Goal: Task Accomplishment & Management: Complete application form

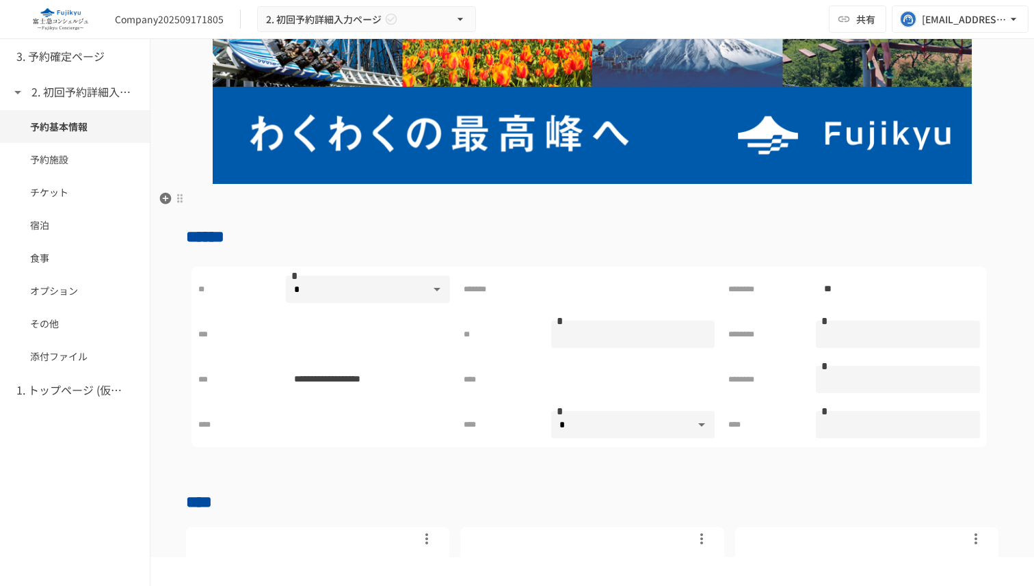
scroll to position [150, 0]
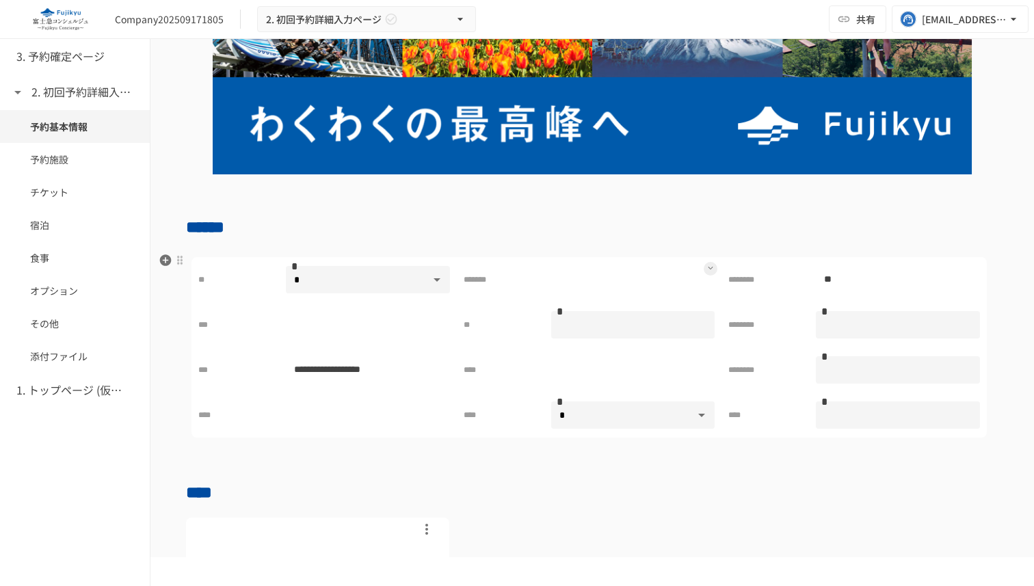
click at [712, 271] on icon at bounding box center [710, 267] width 5 height 5
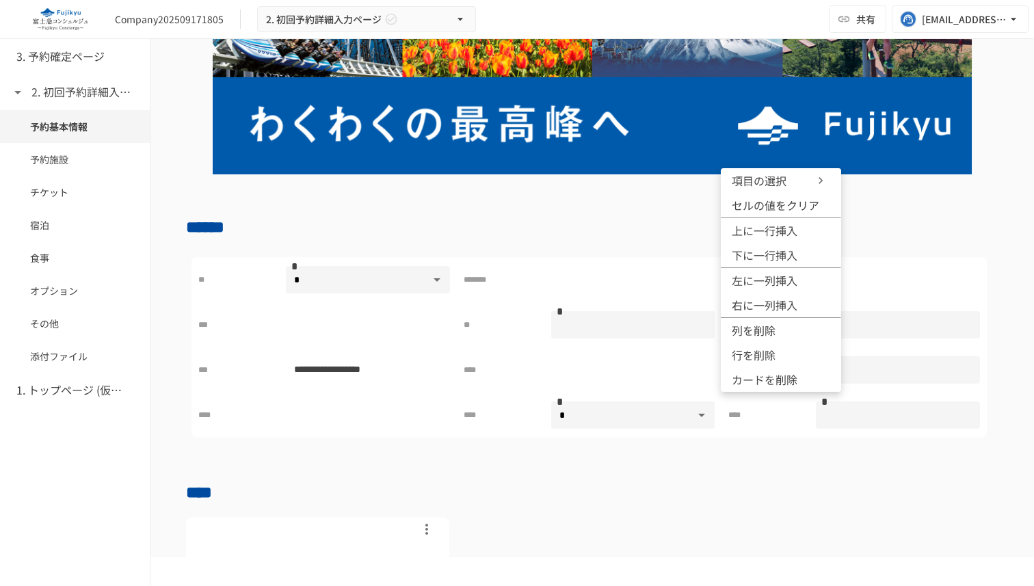
click at [818, 179] on icon at bounding box center [821, 181] width 14 height 14
click at [451, 324] on div at bounding box center [517, 293] width 1034 height 586
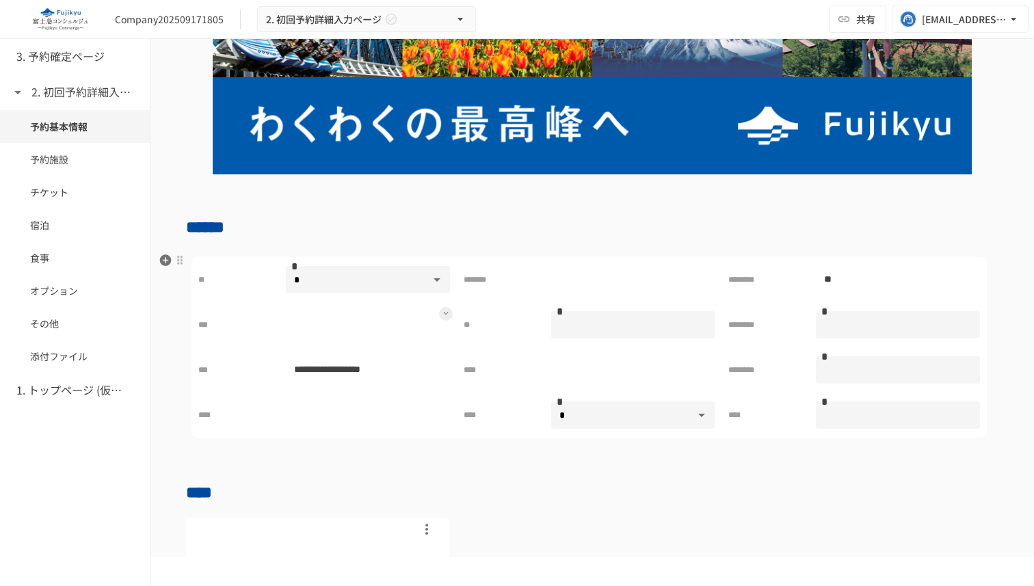
click at [448, 316] on icon at bounding box center [445, 313] width 5 height 5
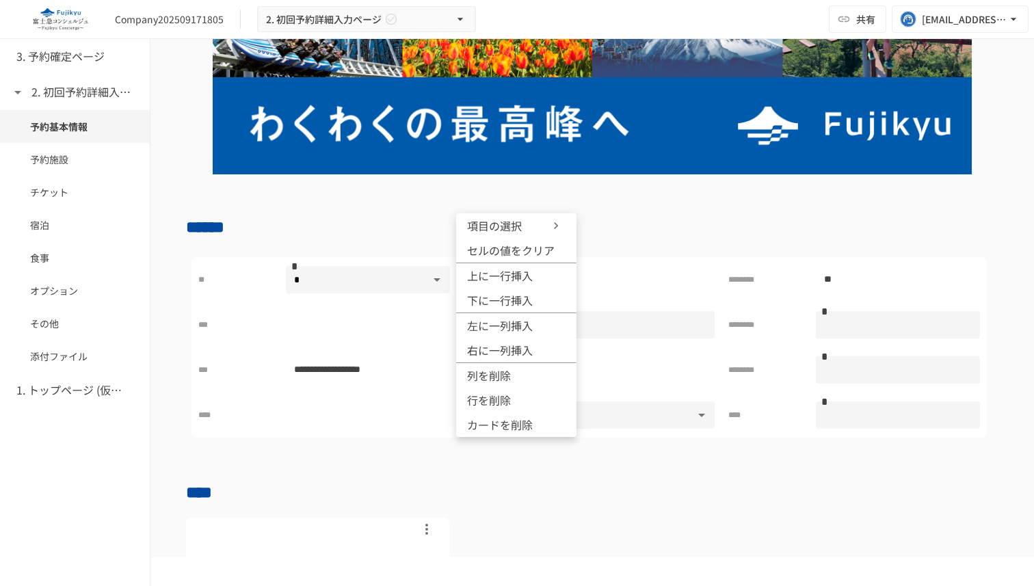
click at [562, 223] on icon at bounding box center [556, 226] width 14 height 14
click at [716, 220] on div at bounding box center [517, 293] width 1034 height 586
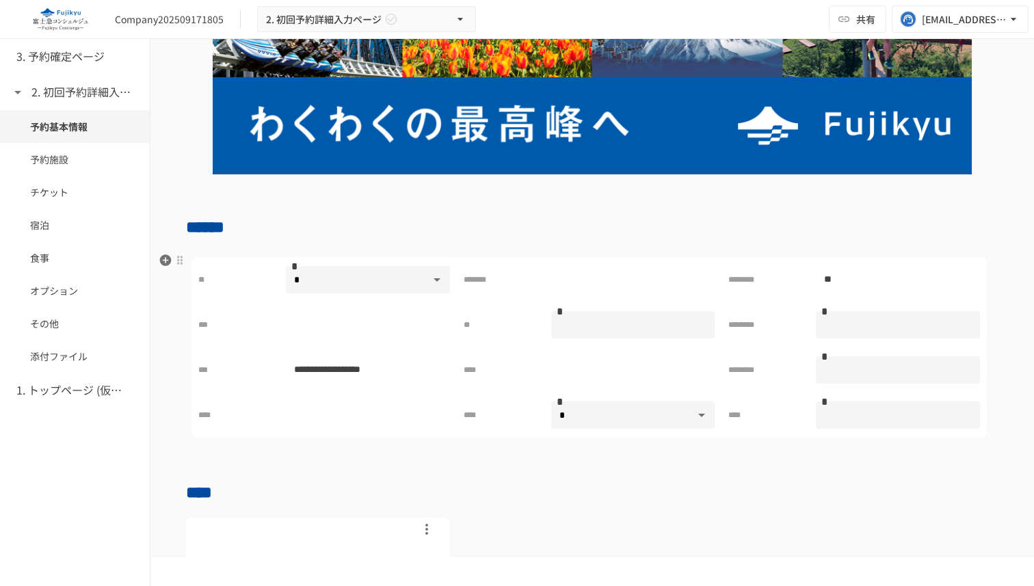
click at [633, 302] on td "*******" at bounding box center [589, 279] width 265 height 45
click at [712, 271] on icon at bounding box center [710, 267] width 5 height 5
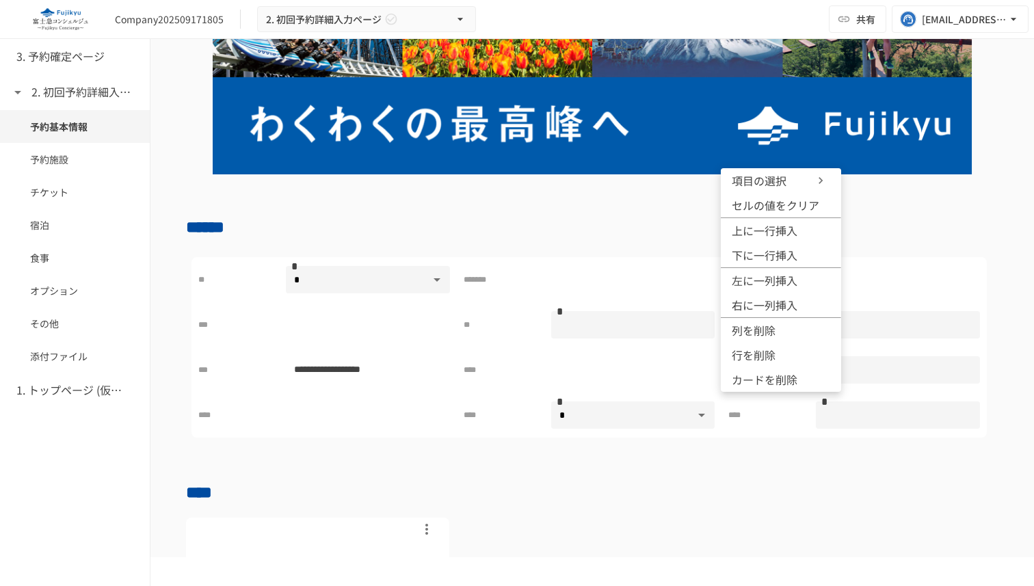
click at [824, 177] on icon at bounding box center [821, 181] width 14 height 14
click at [423, 420] on div at bounding box center [517, 293] width 1034 height 586
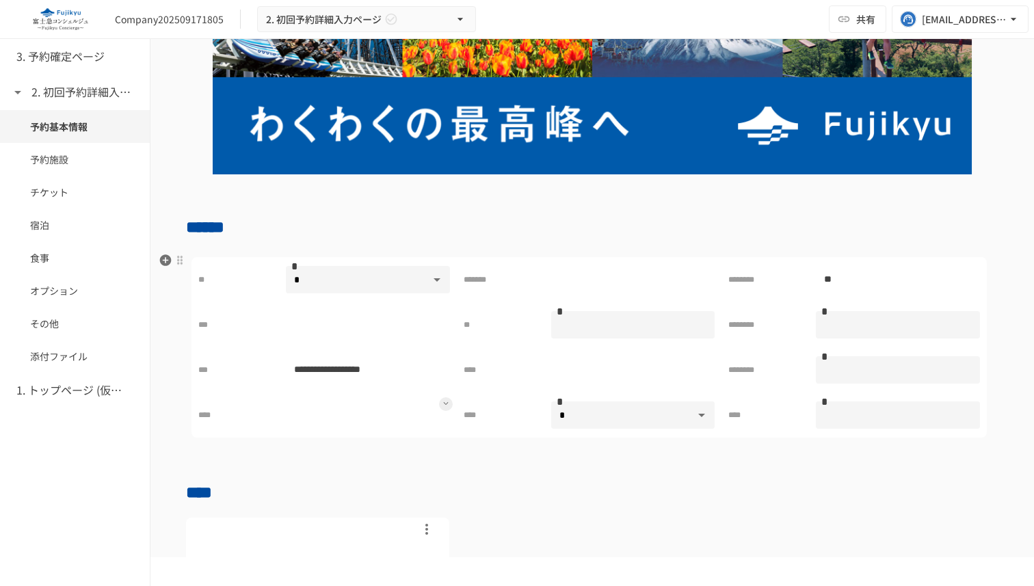
click at [445, 404] on icon at bounding box center [445, 403] width 5 height 5
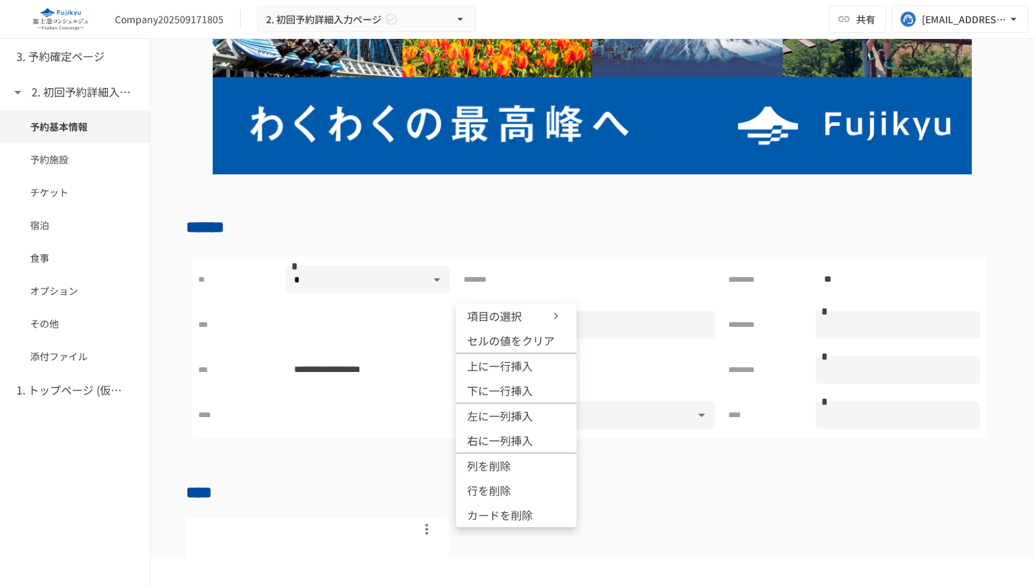
click at [555, 311] on icon at bounding box center [556, 316] width 14 height 14
click at [601, 262] on div at bounding box center [517, 293] width 1034 height 586
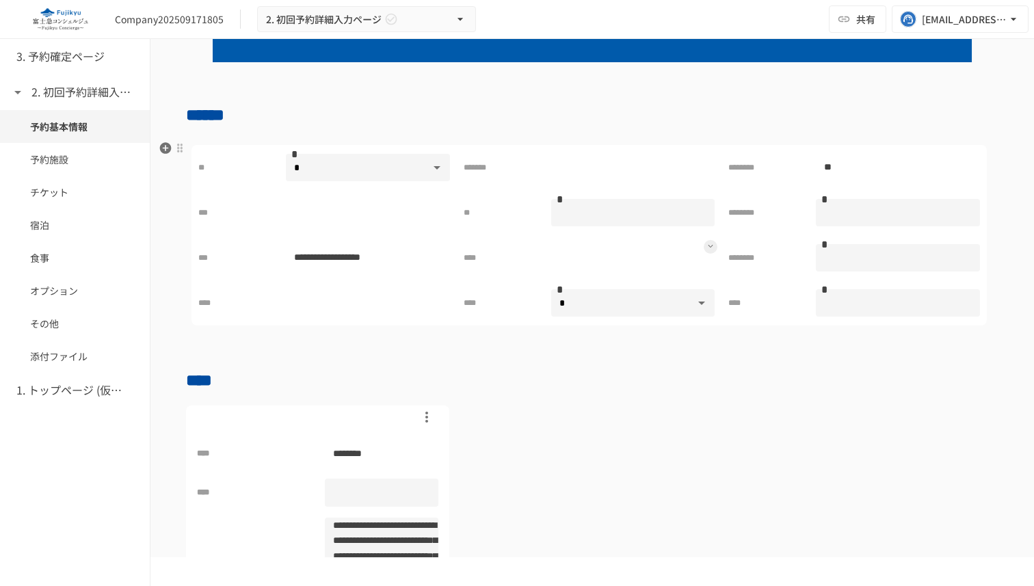
scroll to position [266, 0]
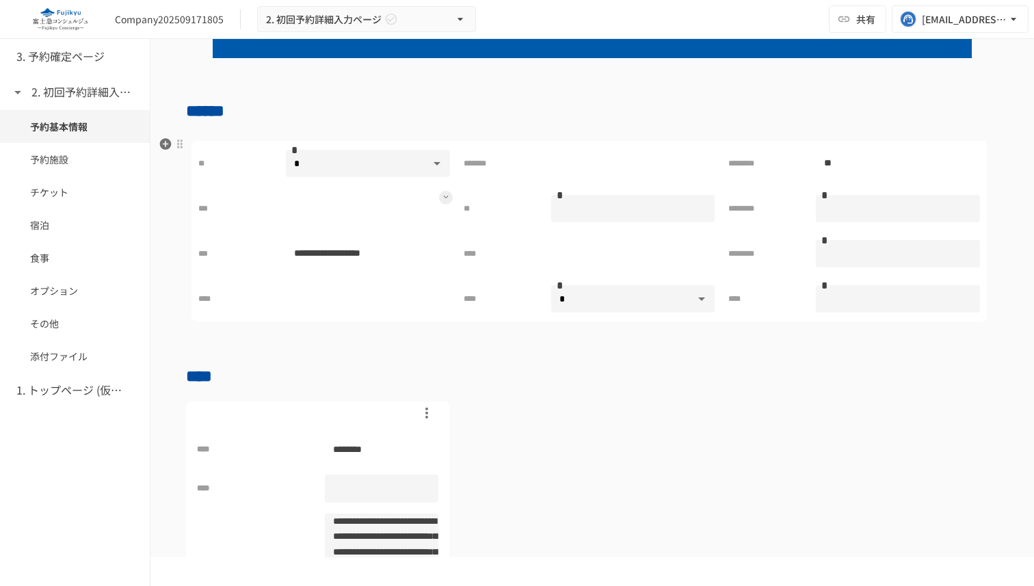
click at [447, 198] on icon at bounding box center [445, 196] width 5 height 5
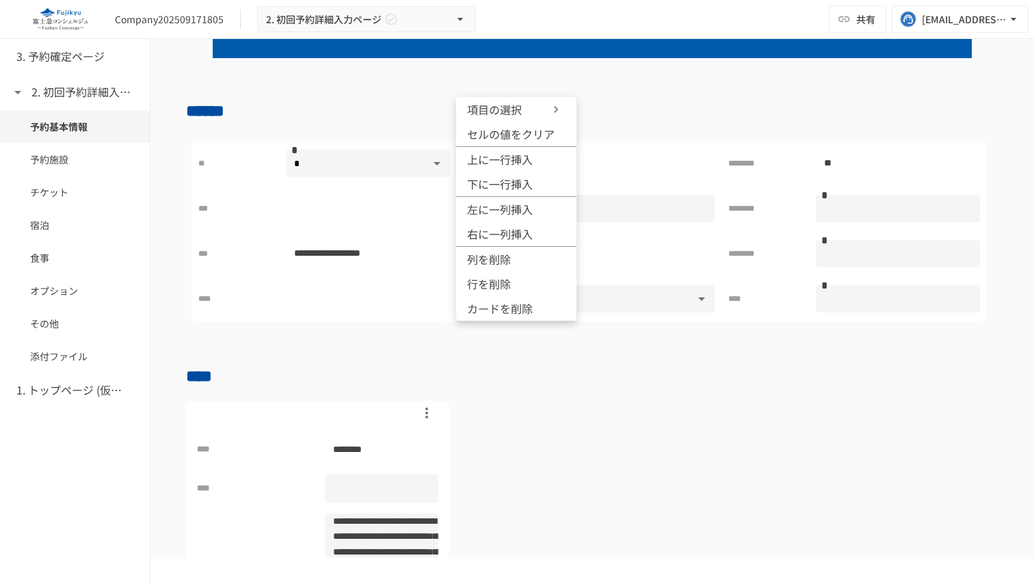
click at [560, 112] on icon at bounding box center [556, 110] width 14 height 14
click at [432, 346] on div at bounding box center [517, 293] width 1034 height 586
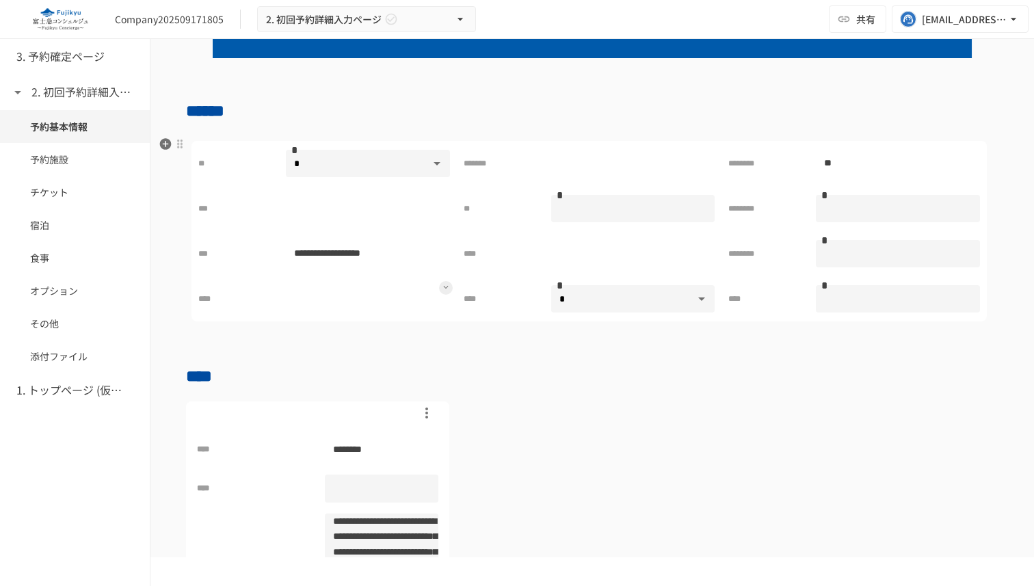
click at [446, 290] on icon at bounding box center [445, 287] width 5 height 5
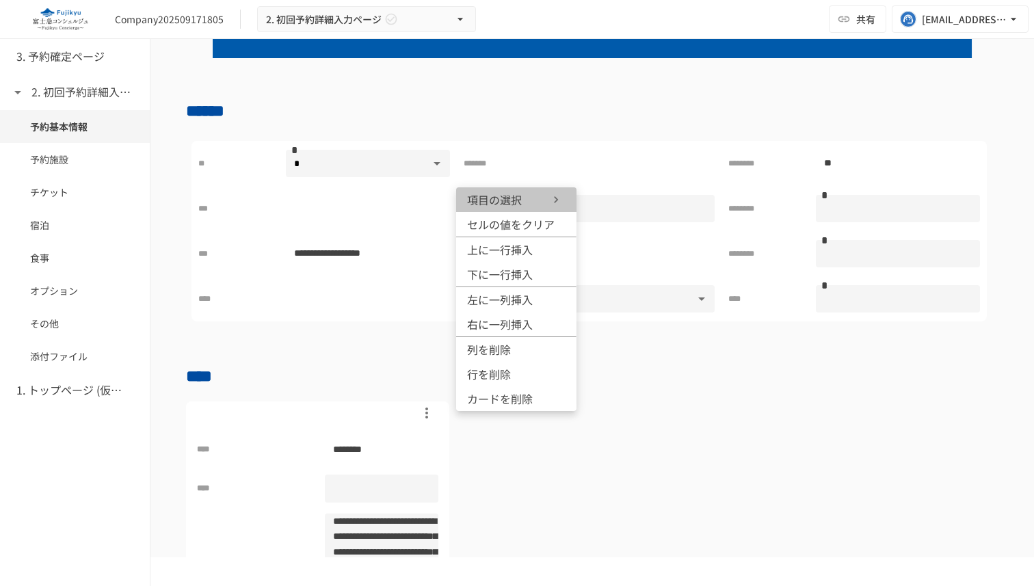
click at [559, 199] on icon at bounding box center [556, 200] width 14 height 14
click at [610, 360] on div at bounding box center [517, 293] width 1034 height 586
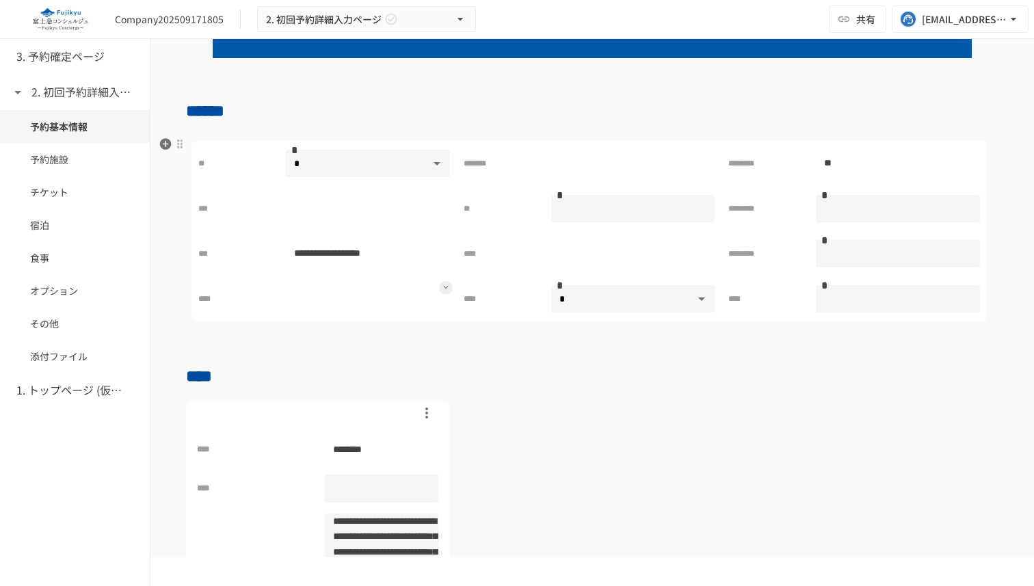
click at [449, 285] on button at bounding box center [446, 288] width 14 height 14
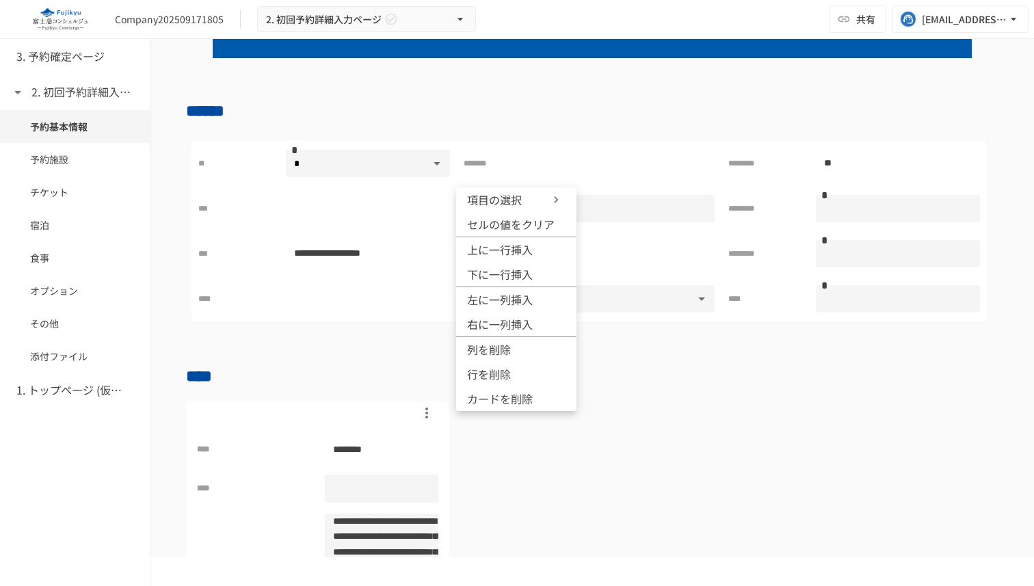
click at [392, 328] on div at bounding box center [517, 293] width 1034 height 586
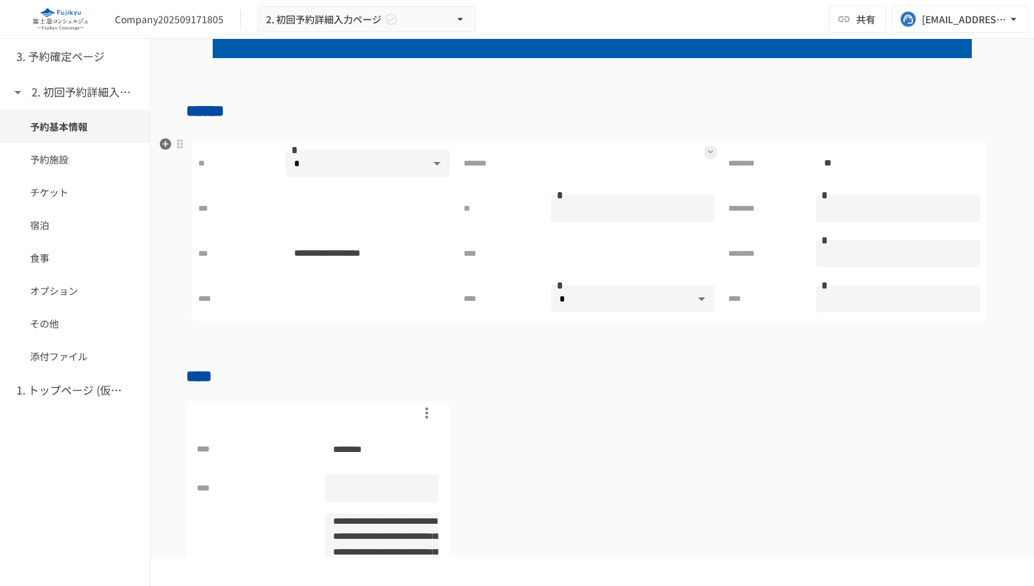
click at [709, 150] on icon at bounding box center [710, 151] width 5 height 5
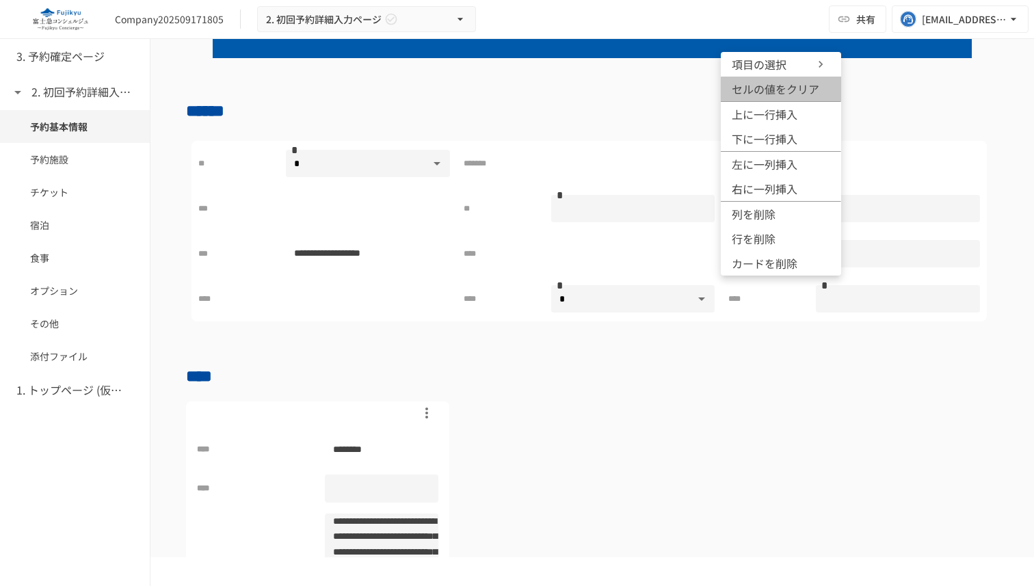
click at [765, 94] on span "セルの値をクリア" at bounding box center [776, 89] width 88 height 16
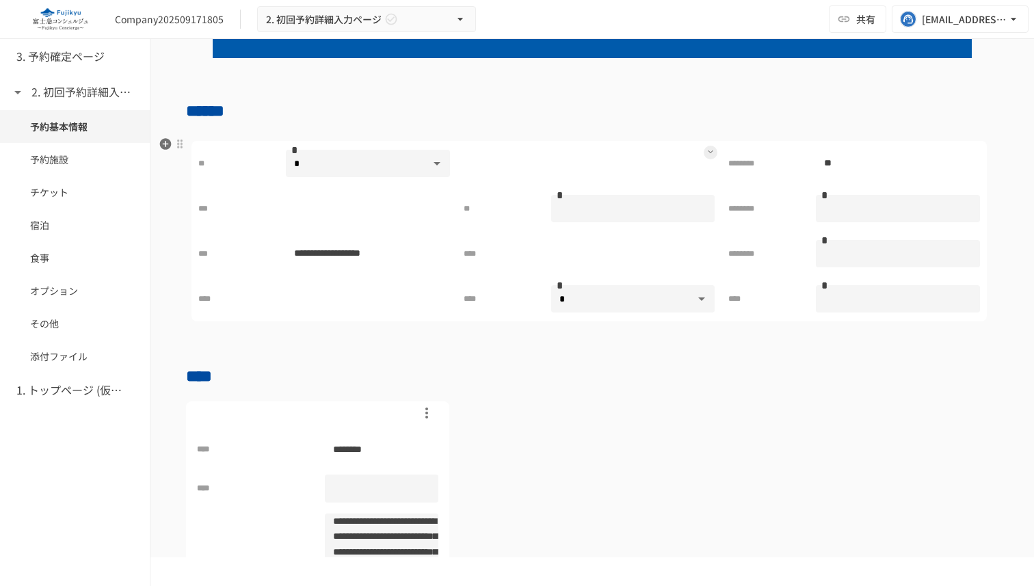
click at [709, 148] on button at bounding box center [711, 153] width 14 height 14
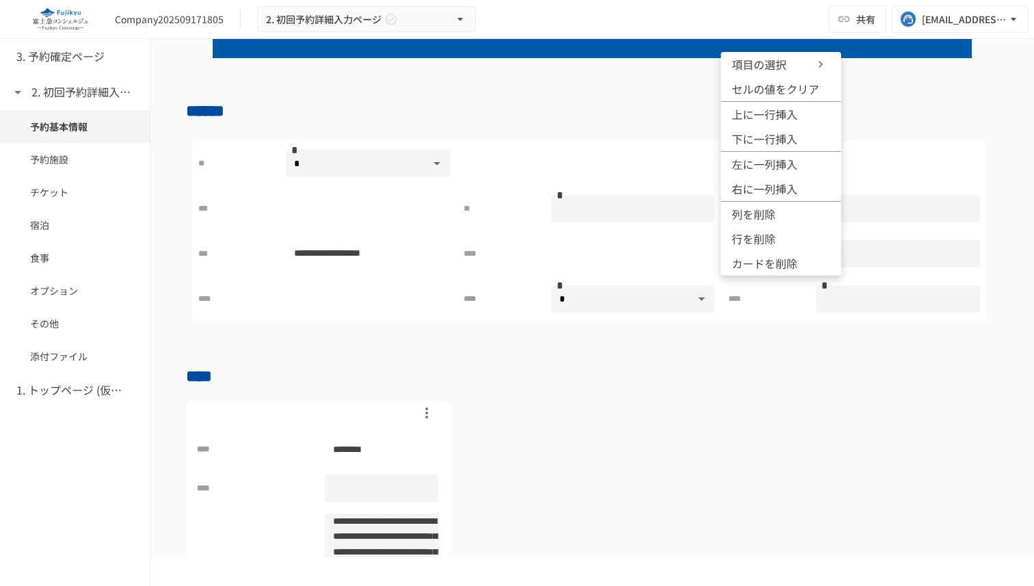
click at [820, 58] on icon at bounding box center [821, 64] width 14 height 14
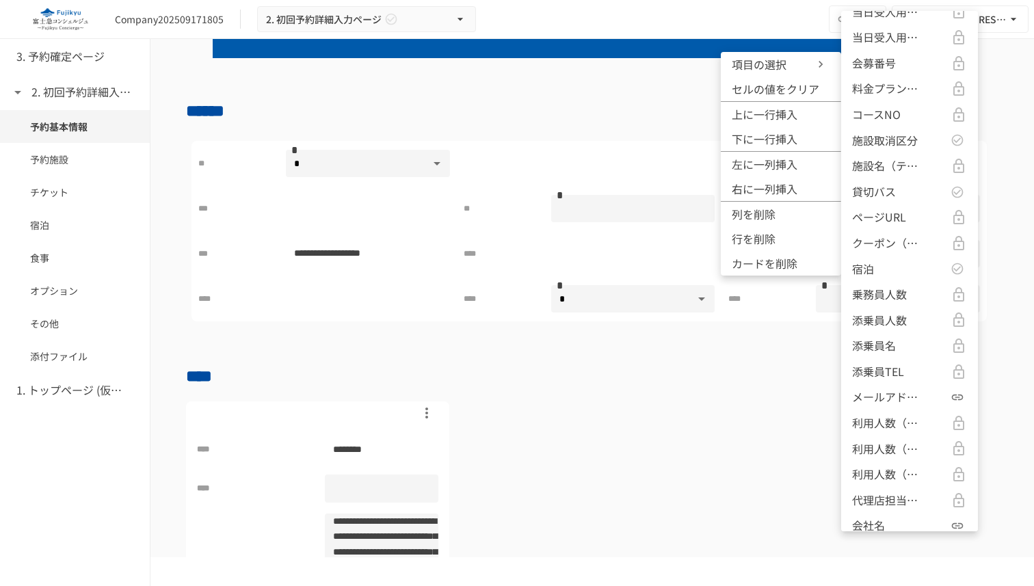
scroll to position [997, 0]
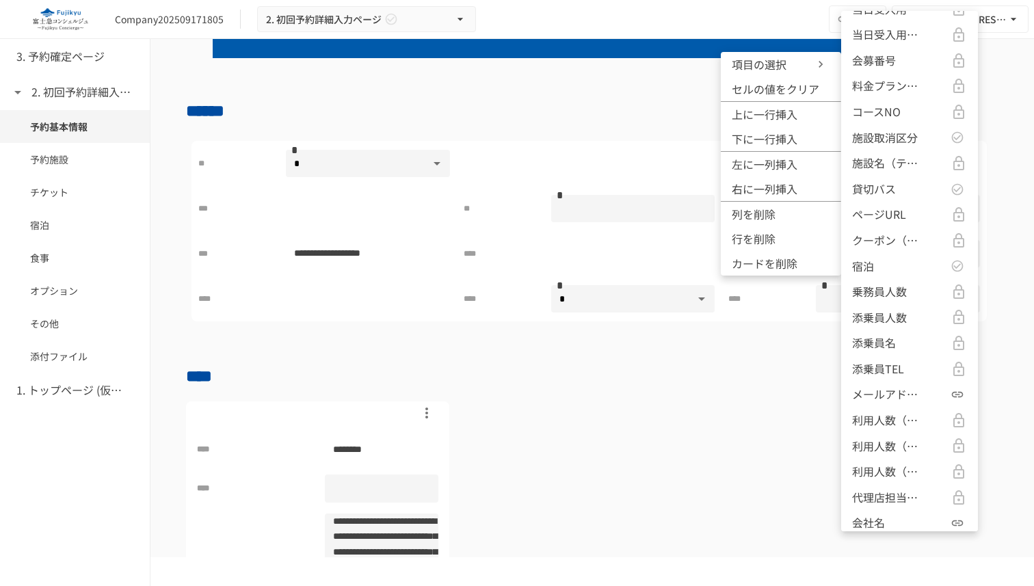
click at [883, 391] on p "メールアドレス" at bounding box center [886, 395] width 68 height 18
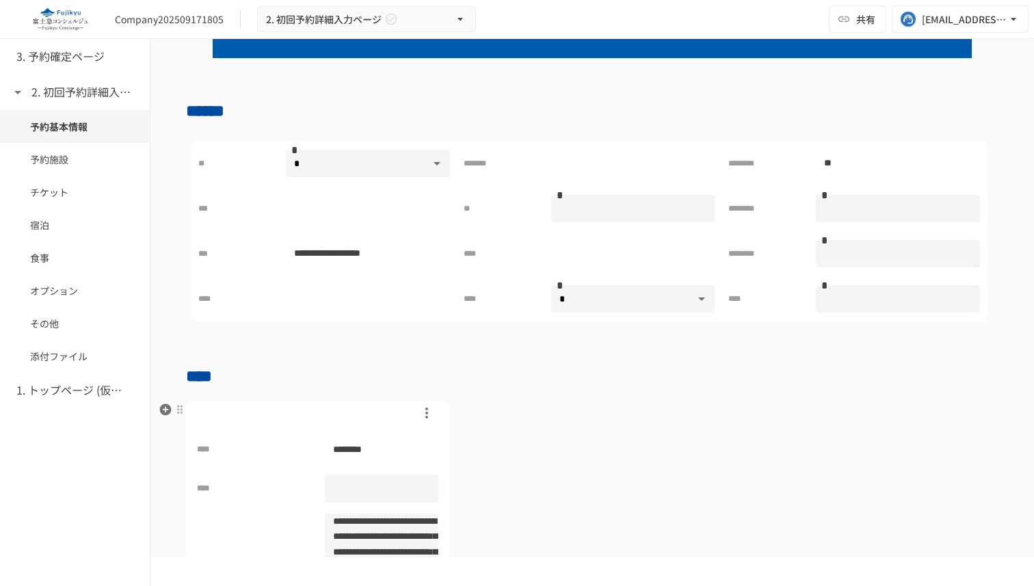
click at [657, 434] on div "**********" at bounding box center [592, 579] width 813 height 354
click at [701, 167] on div at bounding box center [633, 163] width 164 height 27
click at [714, 153] on button at bounding box center [711, 153] width 14 height 14
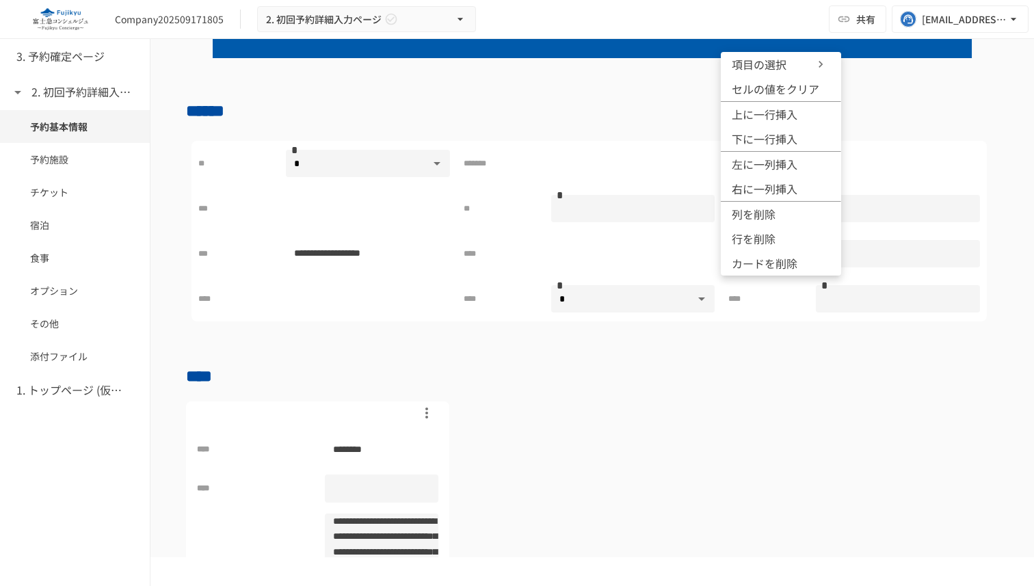
click at [687, 125] on div at bounding box center [517, 293] width 1034 height 586
